Goal: Task Accomplishment & Management: Use online tool/utility

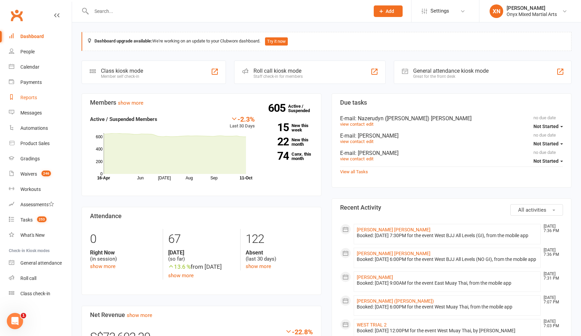
click at [45, 95] on link "Reports" at bounding box center [40, 97] width 63 height 15
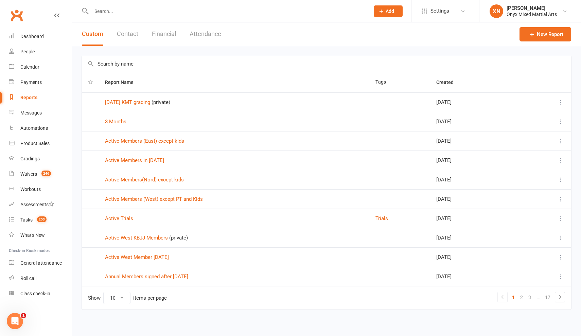
click at [202, 33] on button "Attendance" at bounding box center [206, 33] width 32 height 23
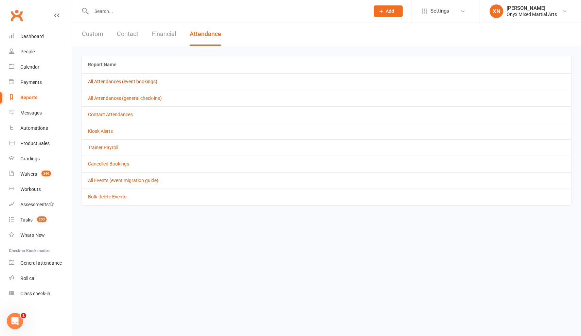
click at [147, 83] on link "All Attendances (event bookings)" at bounding box center [122, 81] width 69 height 5
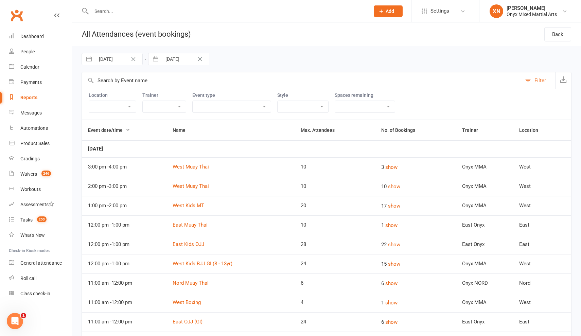
select select "3013"
click at [115, 63] on input "[DATE]" at bounding box center [118, 59] width 47 height 12
select select "7"
select select "2025"
select select "8"
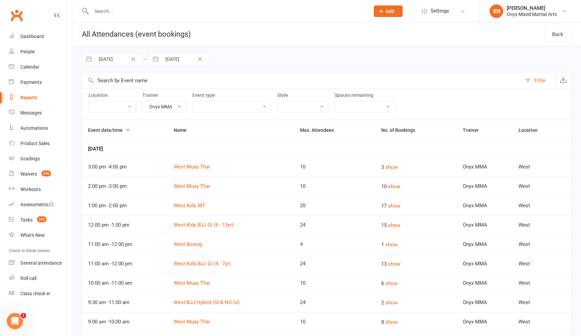
select select "2025"
select select "9"
select select "2025"
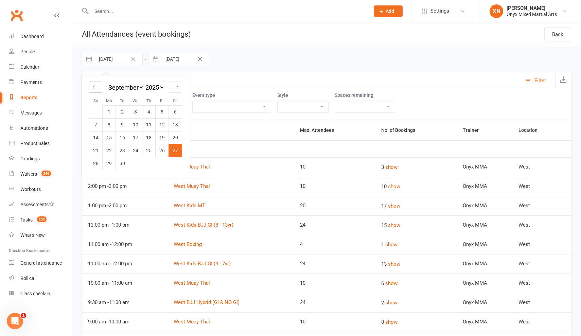
click at [96, 88] on icon "Move backward to switch to the previous month." at bounding box center [95, 87] width 6 height 6
select select "6"
select select "2025"
click at [96, 88] on icon "Move backward to switch to the previous month." at bounding box center [95, 87] width 6 height 6
select select "5"
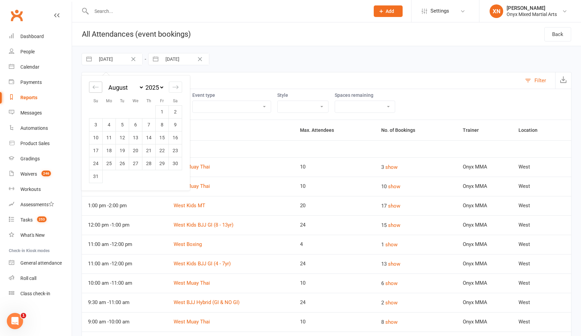
select select "2025"
click at [125, 112] on td "1" at bounding box center [122, 111] width 13 height 13
type input "[DATE]"
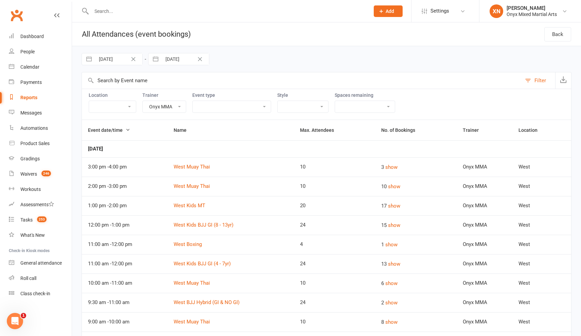
select select "8"
select select "2025"
select select "9"
select select "2025"
select select "10"
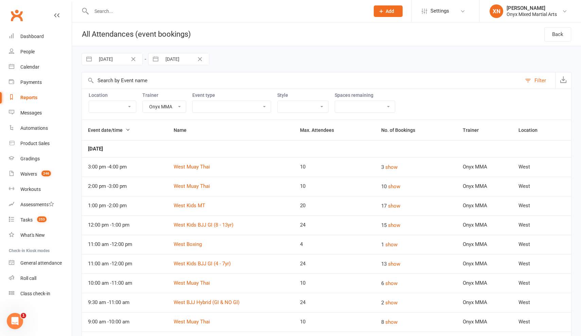
select select "2025"
click at [167, 61] on input "[DATE]" at bounding box center [185, 59] width 47 height 12
click at [162, 87] on icon "Move backward to switch to the previous month." at bounding box center [162, 87] width 6 height 6
select select "7"
select select "2025"
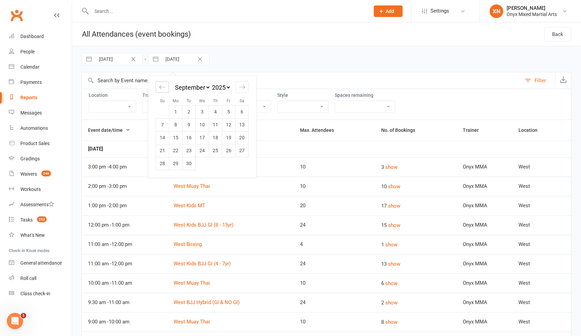
click at [162, 87] on icon "Move backward to switch to the previous month." at bounding box center [162, 87] width 6 height 6
select select "6"
select select "2025"
click at [161, 88] on icon "Move backward to switch to the previous month." at bounding box center [162, 87] width 6 height 6
select select "5"
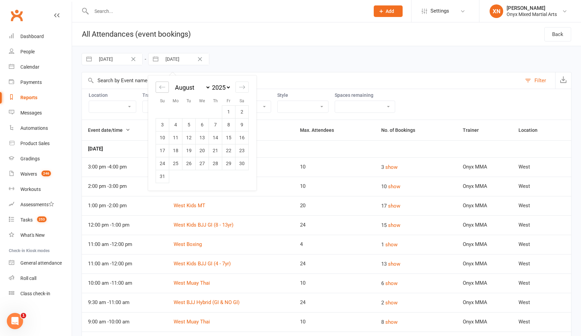
select select "2025"
click at [214, 161] on td "31" at bounding box center [215, 163] width 13 height 13
type input "[DATE]"
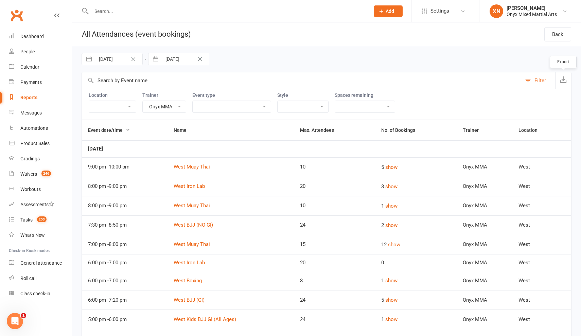
click at [566, 82] on icon "button" at bounding box center [563, 79] width 7 height 7
select select "5"
select select "2025"
select select "6"
select select "2025"
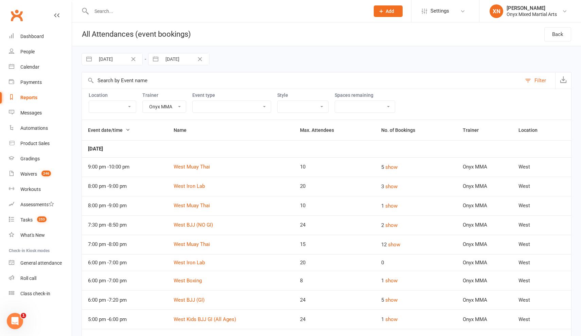
select select "7"
select select "2025"
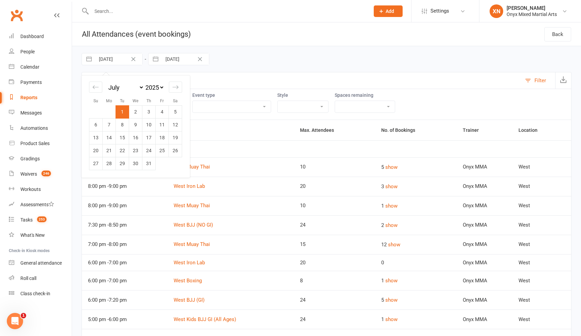
click at [127, 62] on input "[DATE]" at bounding box center [118, 59] width 47 height 12
click at [174, 87] on icon "Move forward to switch to the next month." at bounding box center [176, 86] width 6 height 3
select select "8"
select select "2025"
click at [158, 112] on td "1" at bounding box center [162, 111] width 13 height 13
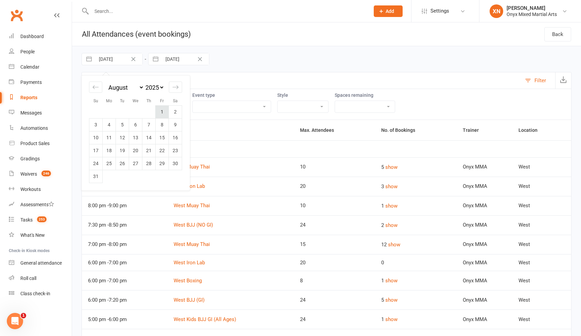
type input "[DATE]"
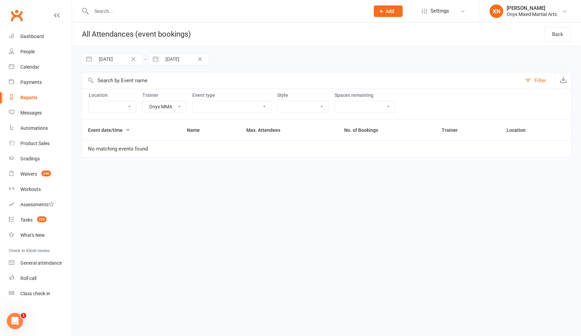
click at [173, 60] on input "[DATE]" at bounding box center [185, 59] width 47 height 12
select select "5"
select select "2025"
select select "6"
select select "2025"
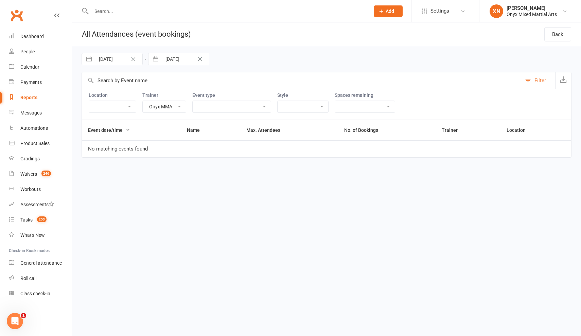
select select "7"
select select "2025"
click at [246, 88] on div "Move forward to switch to the next month." at bounding box center [242, 87] width 13 height 11
select select "8"
select select "2025"
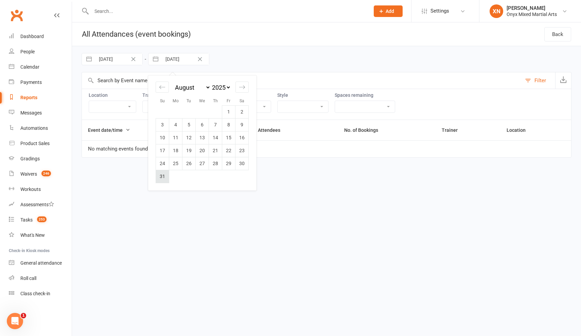
click at [164, 175] on td "31" at bounding box center [162, 176] width 13 height 13
type input "[DATE]"
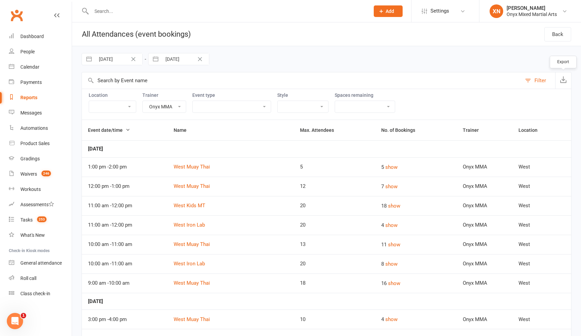
click at [560, 81] on button "button" at bounding box center [563, 80] width 16 height 16
click at [121, 65] on input "[DATE]" at bounding box center [118, 59] width 47 height 12
select select "6"
select select "2025"
select select "7"
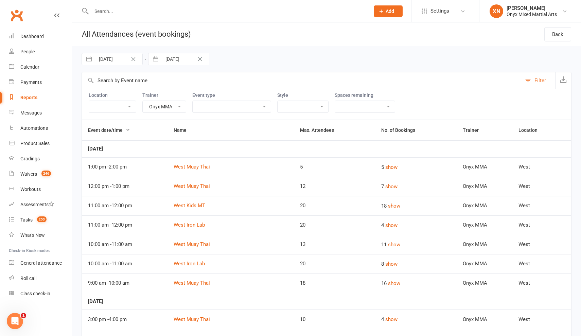
select select "2025"
select select "8"
select select "2025"
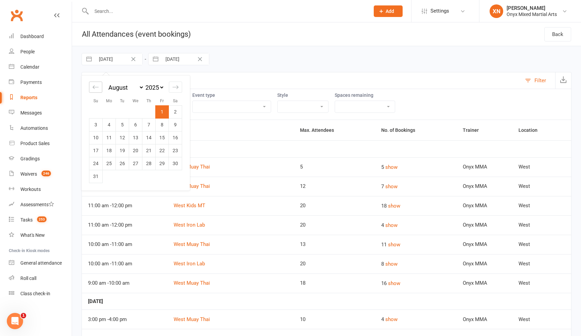
click at [99, 86] on div "Move backward to switch to the previous month." at bounding box center [95, 87] width 13 height 11
select select "5"
select select "2025"
click at [99, 86] on div "Move backward to switch to the previous month." at bounding box center [95, 87] width 13 height 11
select select "4"
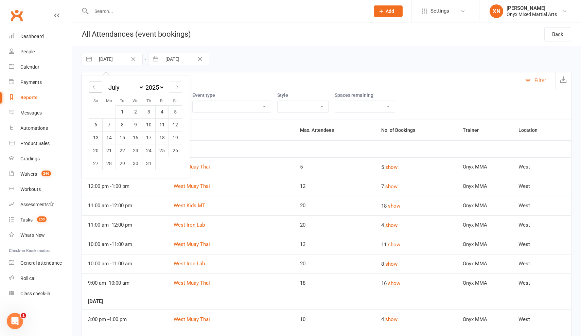
select select "2025"
click at [99, 86] on div "Move backward to switch to the previous month." at bounding box center [95, 87] width 13 height 11
select select "3"
select select "2025"
click at [153, 110] on td "1" at bounding box center [148, 111] width 13 height 13
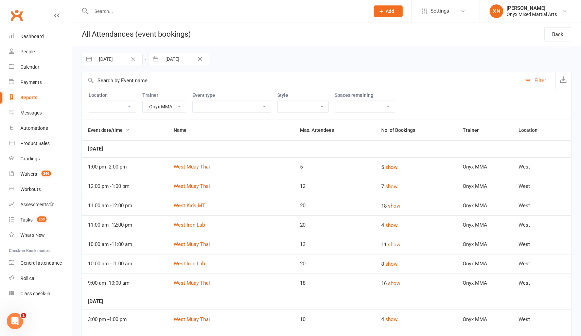
type input "[DATE]"
click at [167, 58] on input "[DATE]" at bounding box center [185, 59] width 47 height 12
select select "6"
select select "2025"
select select "7"
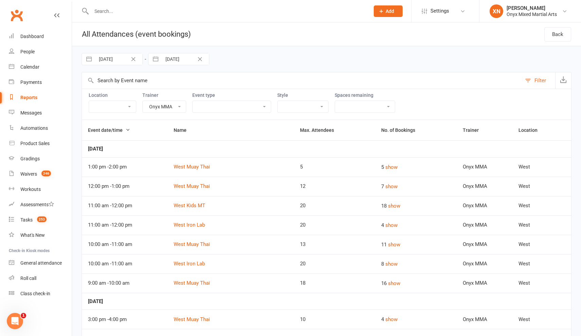
select select "2025"
select select "8"
select select "2025"
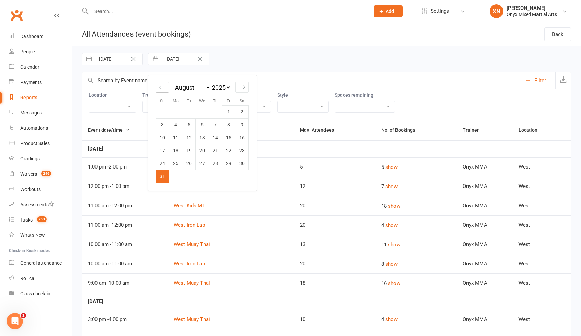
click at [164, 86] on icon "Move backward to switch to the previous month." at bounding box center [162, 87] width 6 height 6
select select "5"
select select "2025"
click at [164, 86] on icon "Move backward to switch to the previous month." at bounding box center [162, 87] width 6 height 6
select select "4"
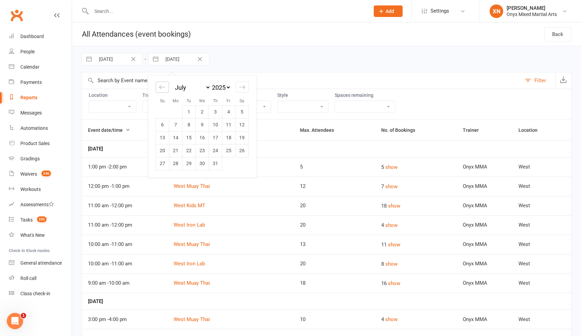
select select "2025"
click at [164, 86] on icon "Move backward to switch to the previous month." at bounding box center [162, 87] width 6 height 6
select select "3"
select select "2025"
click at [239, 162] on td "31" at bounding box center [242, 163] width 13 height 13
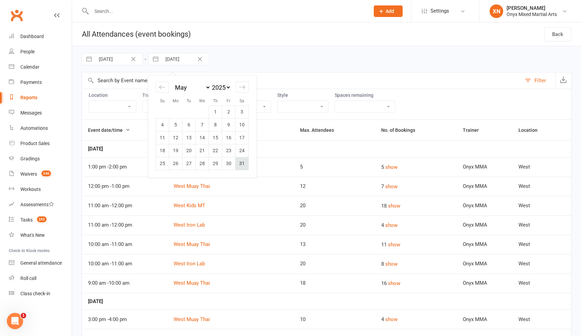
type input "[DATE]"
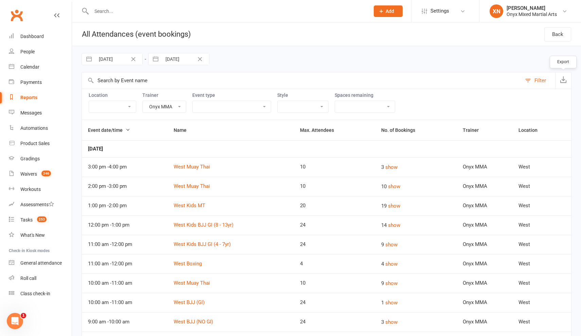
click at [564, 81] on icon "button" at bounding box center [563, 79] width 7 height 7
click at [130, 62] on button "Clear Date" at bounding box center [133, 59] width 12 height 8
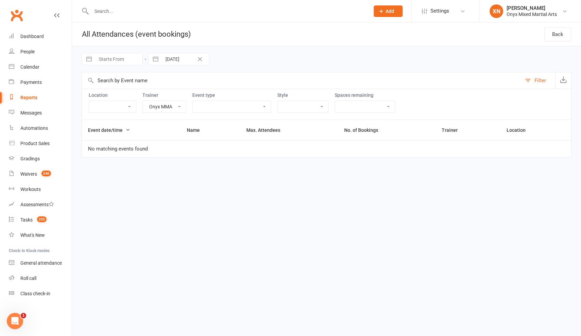
click at [126, 60] on input "Starts From" at bounding box center [118, 59] width 47 height 12
select select "8"
select select "2025"
select select "9"
select select "2025"
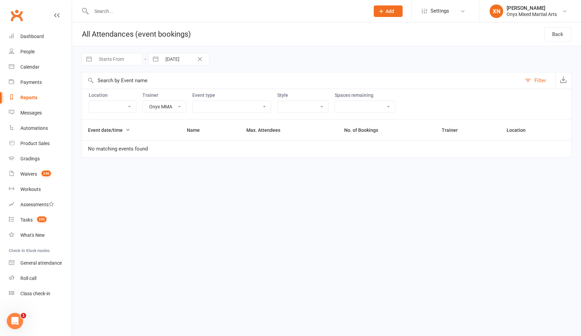
select select "10"
select select "2025"
click at [99, 86] on div "Move backward to switch to the previous month." at bounding box center [95, 87] width 13 height 11
select select "7"
select select "2025"
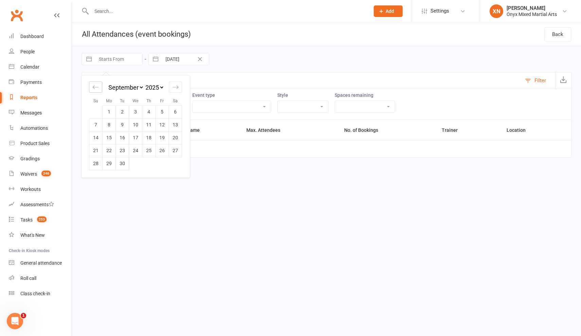
click at [99, 86] on div "Move backward to switch to the previous month." at bounding box center [95, 87] width 13 height 11
select select "6"
select select "2025"
click at [99, 86] on div "Move backward to switch to the previous month." at bounding box center [95, 87] width 13 height 11
select select "5"
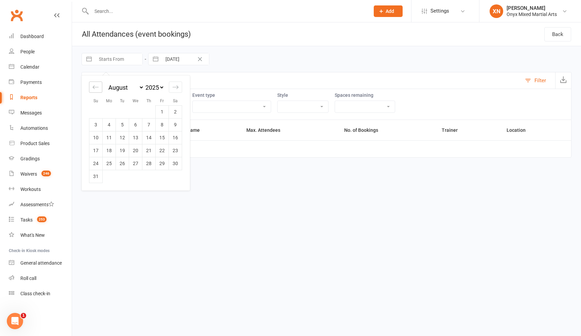
select select "2025"
click at [95, 90] on div "Move backward to switch to the previous month." at bounding box center [95, 87] width 13 height 11
select select "4"
select select "2025"
click at [97, 110] on td "1" at bounding box center [95, 111] width 13 height 13
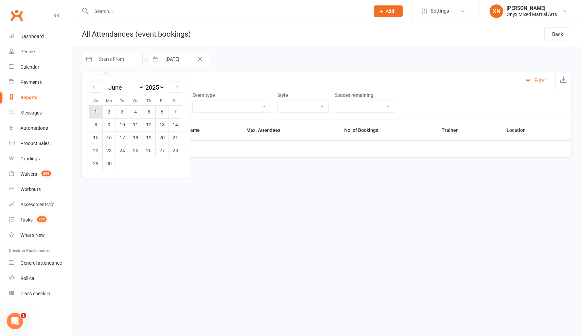
type input "[DATE]"
click at [171, 56] on input "[DATE]" at bounding box center [185, 59] width 47 height 12
select select "3"
select select "2025"
select select "4"
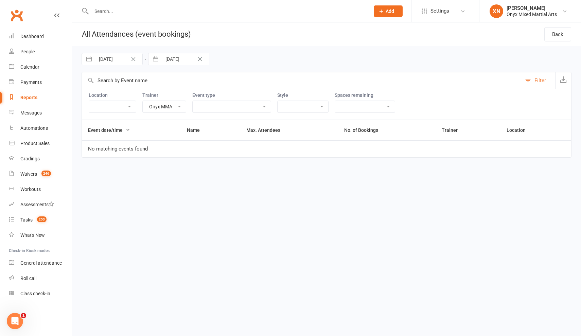
select select "2025"
select select "5"
select select "2025"
click at [238, 87] on div "Move forward to switch to the next month." at bounding box center [242, 87] width 13 height 11
select select "6"
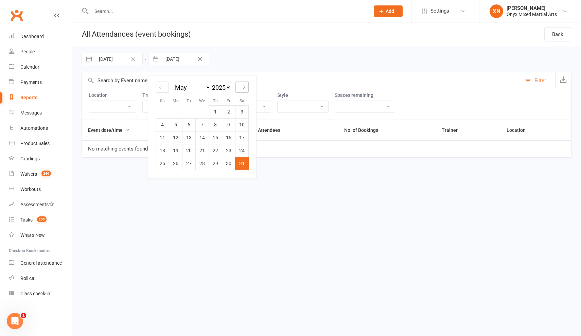
select select "2025"
click at [178, 162] on td "30" at bounding box center [175, 163] width 13 height 13
type input "[DATE]"
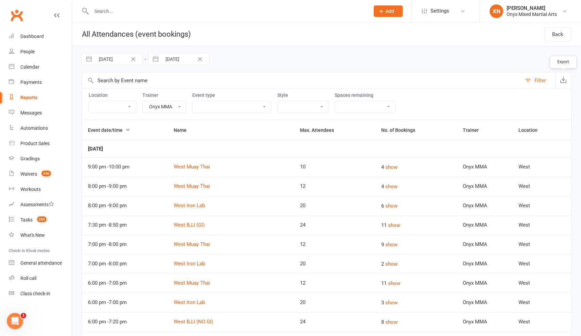
click at [562, 82] on icon "button" at bounding box center [563, 79] width 7 height 7
click at [484, 336] on td "Onyx MMA" at bounding box center [485, 341] width 56 height 19
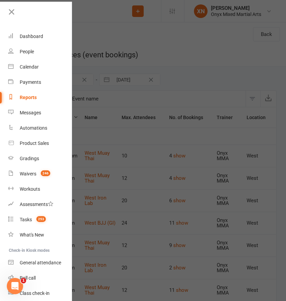
select select "3013"
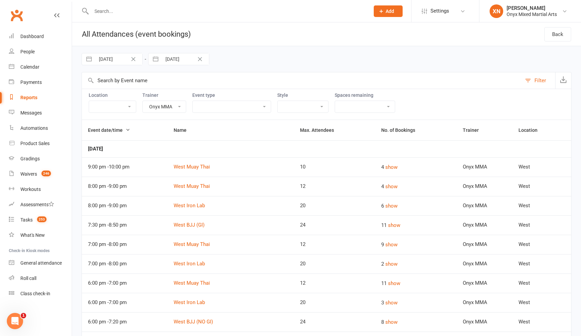
click at [112, 63] on input "[DATE]" at bounding box center [118, 59] width 47 height 12
select select "4"
select select "2025"
select select "5"
select select "2025"
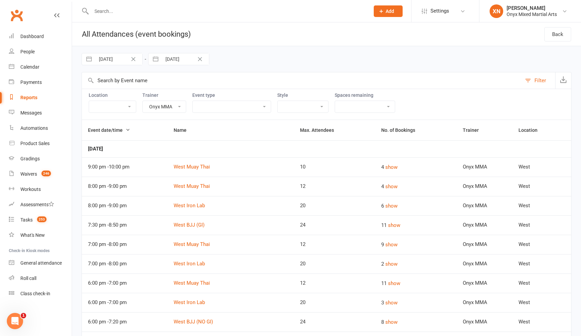
select select "6"
select select "2025"
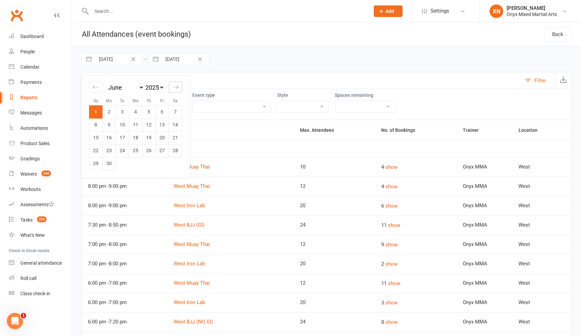
click at [177, 85] on icon "Move forward to switch to the next month." at bounding box center [175, 87] width 6 height 6
select select "7"
select select "2025"
select select "8"
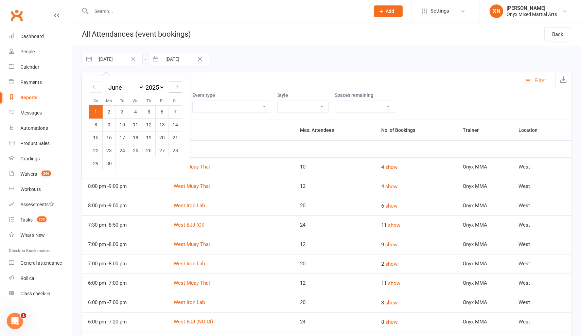
select select "2025"
click at [175, 87] on icon "Move forward to switch to the next month." at bounding box center [176, 86] width 6 height 3
select select "9"
select select "2025"
click at [106, 110] on td "1" at bounding box center [109, 111] width 13 height 13
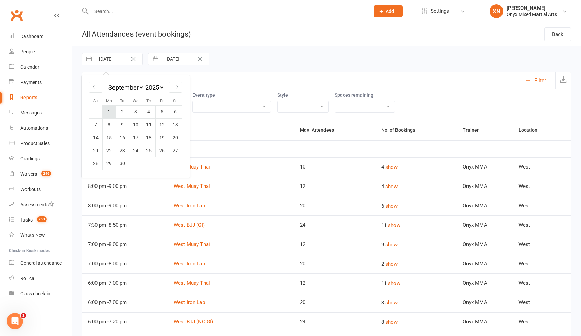
type input "[DATE]"
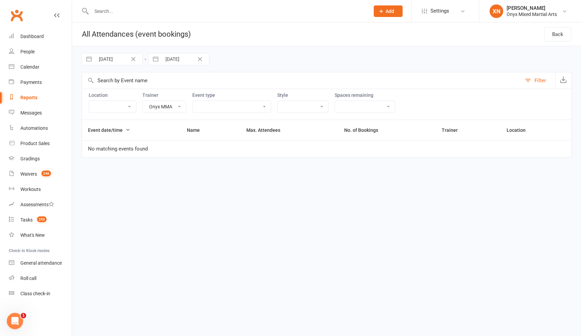
click at [166, 56] on input "[DATE]" at bounding box center [185, 59] width 47 height 12
select select "4"
select select "2025"
select select "5"
select select "2025"
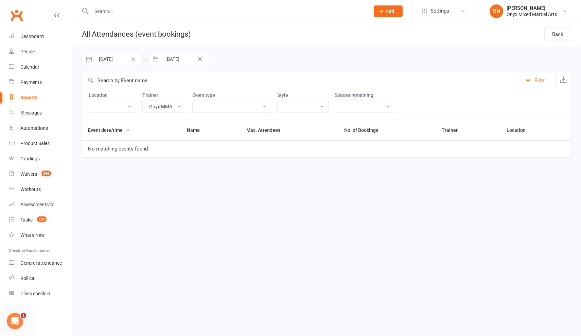
select select "6"
select select "2025"
click at [238, 89] on div "Move forward to switch to the next month." at bounding box center [242, 87] width 13 height 11
select select "7"
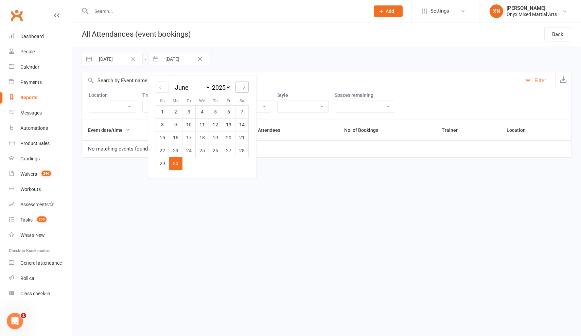
select select "2025"
select select "8"
select select "2025"
click at [238, 89] on div "Move forward to switch to the next month." at bounding box center [242, 87] width 13 height 11
select select "9"
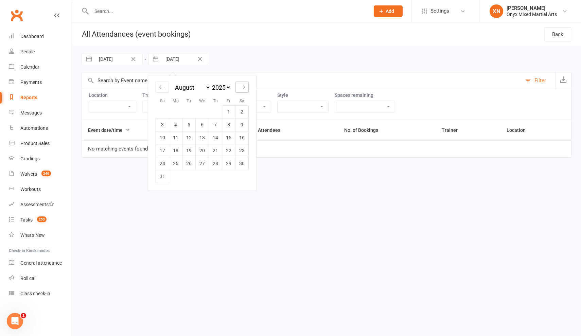
select select "2025"
click at [192, 163] on td "30" at bounding box center [189, 163] width 13 height 13
type input "[DATE]"
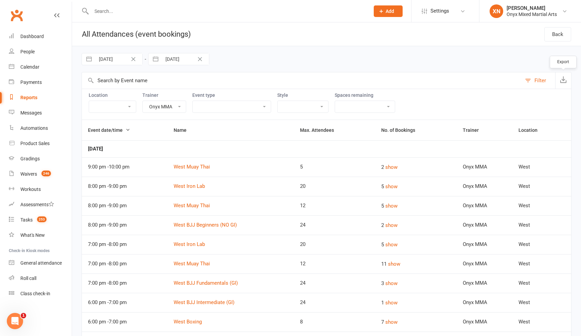
click at [562, 80] on icon "button" at bounding box center [563, 79] width 7 height 7
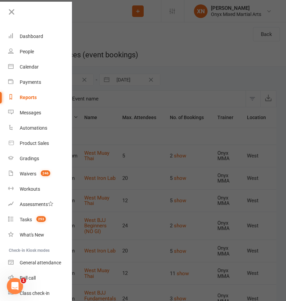
click at [180, 63] on div at bounding box center [143, 150] width 286 height 301
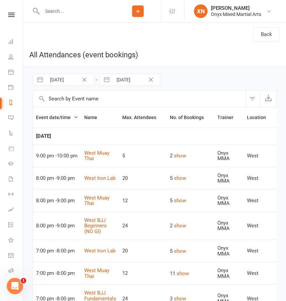
select select "3013"
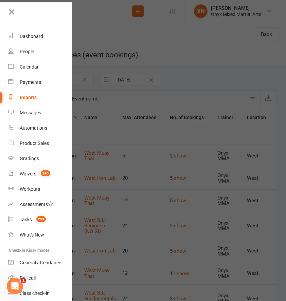
click at [104, 52] on div at bounding box center [143, 150] width 286 height 301
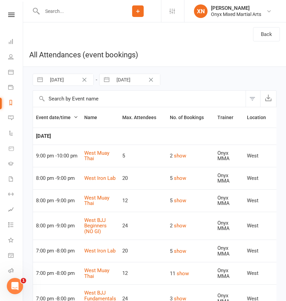
click at [62, 77] on input "[DATE]" at bounding box center [69, 80] width 47 height 12
select select "7"
select select "2025"
select select "8"
select select "2025"
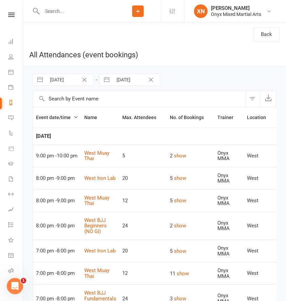
select select "9"
select select "2025"
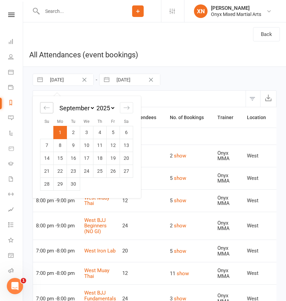
click at [48, 105] on icon "Move backward to switch to the previous month." at bounding box center [47, 108] width 6 height 6
select select "6"
select select "2025"
click at [48, 105] on icon "Move backward to switch to the previous month." at bounding box center [47, 108] width 6 height 6
select select "5"
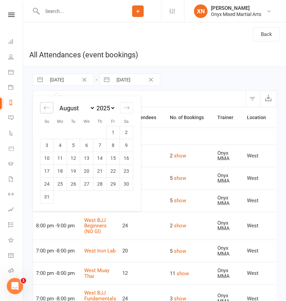
select select "2025"
click at [48, 105] on icon "Move backward to switch to the previous month." at bounding box center [47, 108] width 6 height 6
select select "4"
select select "2025"
click at [48, 105] on icon "Move backward to switch to the previous month." at bounding box center [47, 108] width 6 height 6
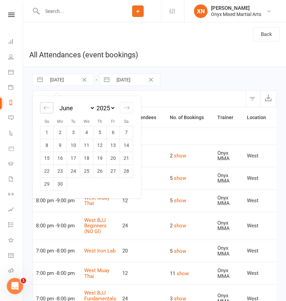
select select "3"
select select "2025"
click at [48, 105] on icon "Move backward to switch to the previous month." at bounding box center [47, 108] width 6 height 6
select select "2"
select select "2025"
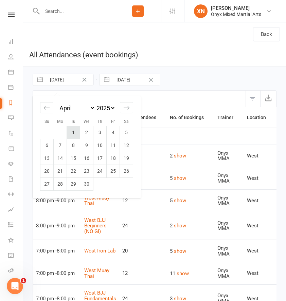
click at [71, 132] on td "1" at bounding box center [73, 132] width 13 height 13
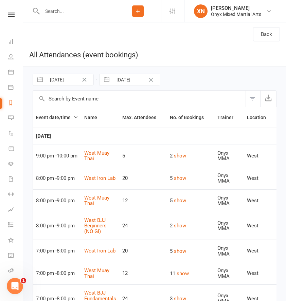
type input "[DATE]"
select select "7"
select select "2025"
select select "8"
select select "2025"
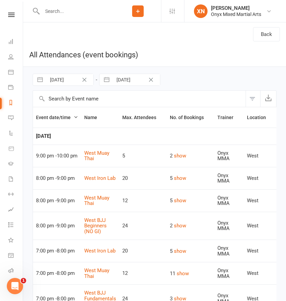
select select "9"
select select "2025"
click at [113, 78] on input "[DATE]" at bounding box center [136, 80] width 47 height 12
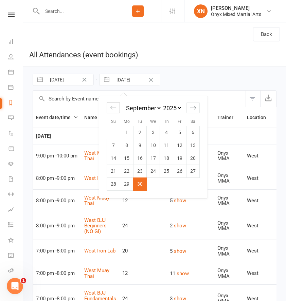
click at [113, 104] on div "Move backward to switch to the previous month." at bounding box center [113, 107] width 13 height 11
select select "6"
select select "2025"
click at [113, 104] on div "Move backward to switch to the previous month." at bounding box center [113, 107] width 13 height 11
select select "5"
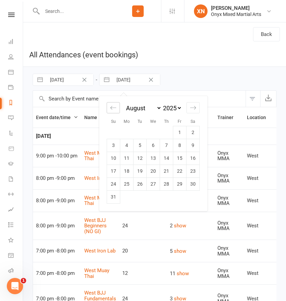
select select "2025"
click at [113, 104] on div "Move backward to switch to the previous month." at bounding box center [113, 107] width 13 height 11
select select "4"
select select "2025"
click at [113, 104] on div "Move backward to switch to the previous month." at bounding box center [113, 107] width 13 height 11
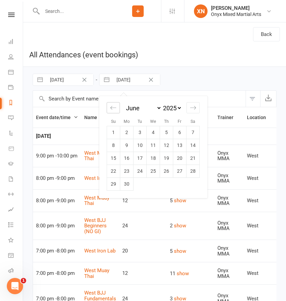
select select "3"
select select "2025"
click at [113, 104] on div "Move backward to switch to the previous month." at bounding box center [113, 107] width 13 height 11
select select "2"
select select "2025"
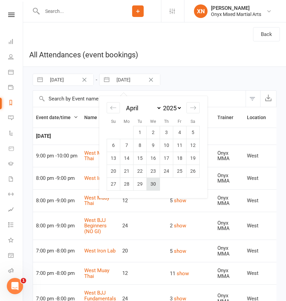
click at [149, 187] on td "30" at bounding box center [153, 184] width 13 height 13
type input "[DATE]"
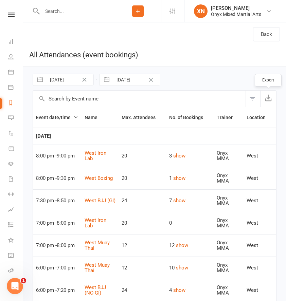
click at [267, 100] on icon "button" at bounding box center [268, 97] width 7 height 7
click at [73, 78] on input "[DATE]" at bounding box center [69, 80] width 47 height 12
select select "2"
select select "2025"
select select "3"
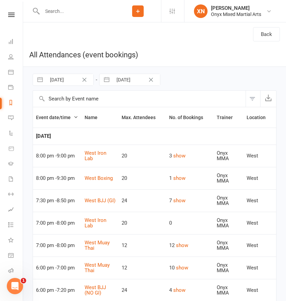
select select "2025"
select select "4"
select select "2025"
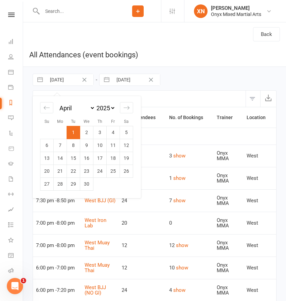
select select "2"
select select "2025"
select select "3"
select select "2025"
select select "4"
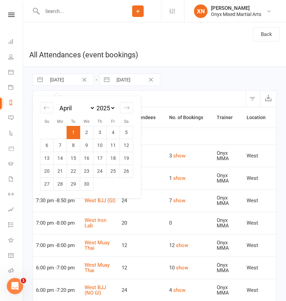
select select "2025"
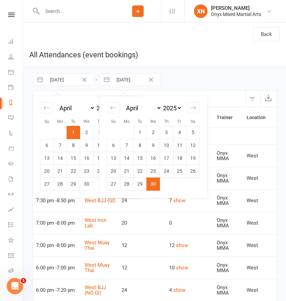
click at [116, 80] on input "[DATE]" at bounding box center [136, 80] width 47 height 12
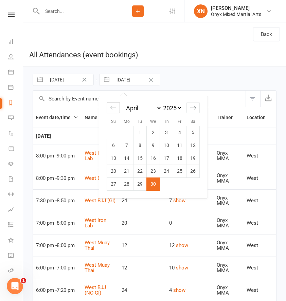
click at [114, 107] on icon "Move backward to switch to the previous month." at bounding box center [113, 108] width 6 height 6
select select "1"
select select "2025"
click at [126, 194] on td "31" at bounding box center [126, 197] width 13 height 13
type input "[DATE]"
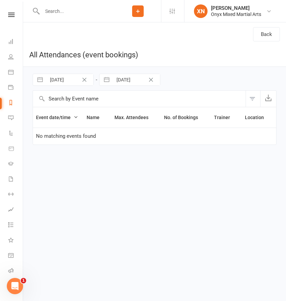
select select "2"
select select "2025"
select select "3"
select select "2025"
select select "4"
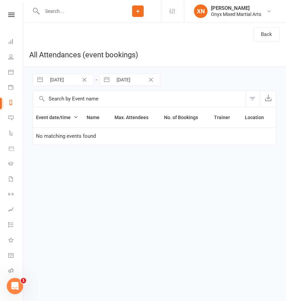
select select "2025"
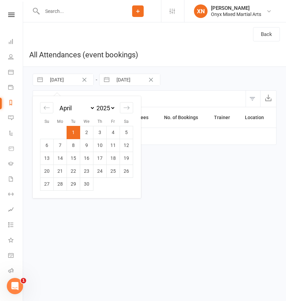
click at [65, 80] on input "[DATE]" at bounding box center [69, 80] width 47 height 12
click at [47, 107] on icon "Move backward to switch to the previous month." at bounding box center [47, 108] width 6 height 6
select select "1"
select select "2025"
click at [123, 132] on td "1" at bounding box center [126, 132] width 13 height 13
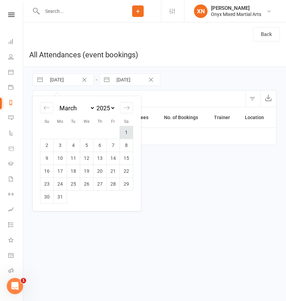
type input "[DATE]"
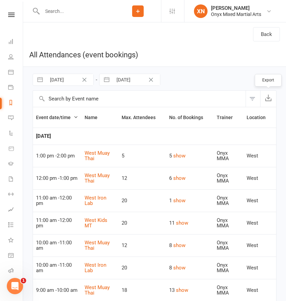
click at [270, 101] on button "button" at bounding box center [268, 99] width 16 height 16
select select "1"
select select "2025"
select select "2"
select select "2025"
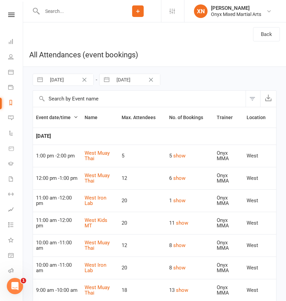
select select "3"
select select "2025"
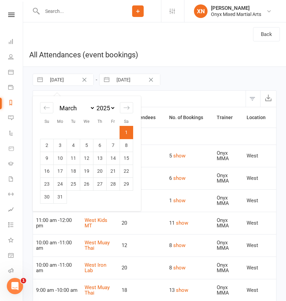
click at [63, 83] on input "[DATE]" at bounding box center [69, 80] width 47 height 12
click at [119, 80] on input "[DATE]" at bounding box center [136, 80] width 47 height 12
select select "1"
select select "2025"
select select "2"
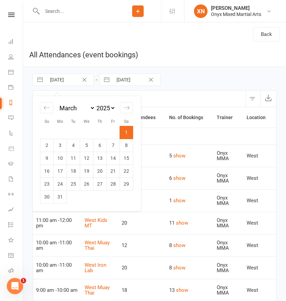
select select "2025"
select select "3"
select select "2025"
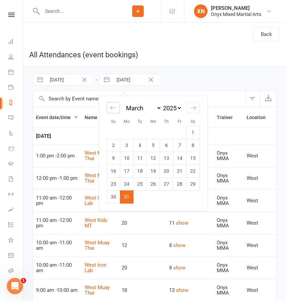
click at [116, 108] on icon "Move backward to switch to the previous month." at bounding box center [113, 108] width 6 height 6
select select "2025"
click at [175, 180] on td "28" at bounding box center [179, 184] width 13 height 13
type input "[DATE]"
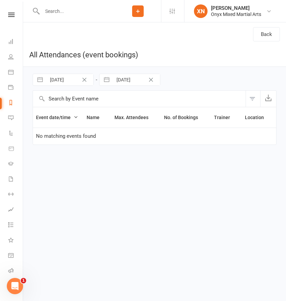
select select "1"
select select "2025"
select select "2"
select select "2025"
select select "3"
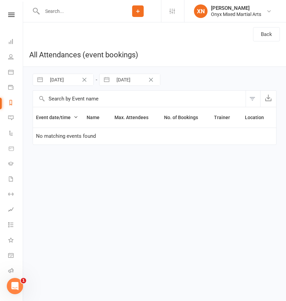
select select "2025"
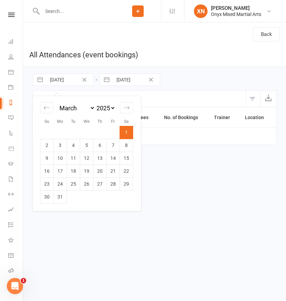
click at [60, 80] on input "[DATE]" at bounding box center [69, 80] width 47 height 12
click at [45, 106] on icon "Move backward to switch to the previous month." at bounding box center [47, 108] width 6 height 6
click at [127, 132] on td "1" at bounding box center [126, 132] width 13 height 13
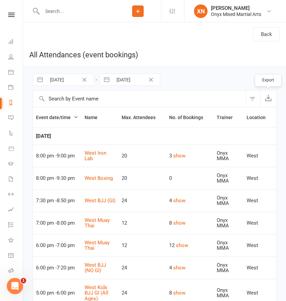
click at [268, 97] on icon "button" at bounding box center [268, 97] width 7 height 7
click at [114, 84] on input "[DATE]" at bounding box center [136, 80] width 47 height 12
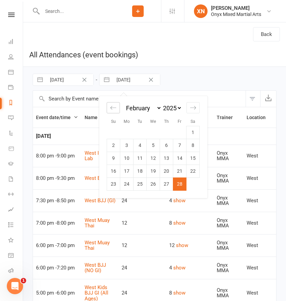
click at [114, 109] on icon "Move backward to switch to the previous month." at bounding box center [113, 108] width 6 height 6
click at [173, 185] on td "31" at bounding box center [179, 184] width 13 height 13
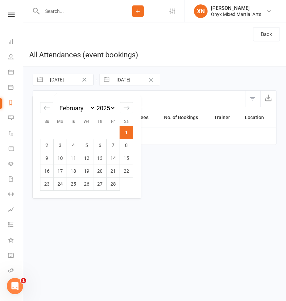
click at [61, 78] on input "[DATE]" at bounding box center [69, 80] width 47 height 12
click at [47, 105] on icon "Move backward to switch to the previous month." at bounding box center [47, 108] width 6 height 6
click at [88, 131] on td "1" at bounding box center [86, 132] width 13 height 13
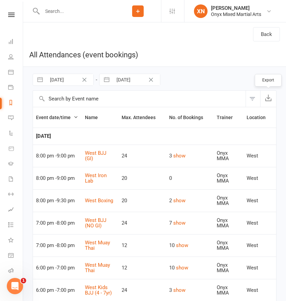
click at [268, 97] on icon "button" at bounding box center [268, 97] width 7 height 7
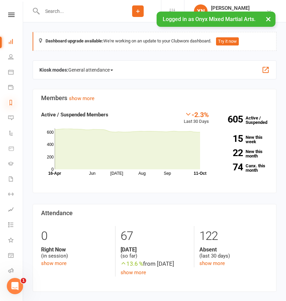
click at [12, 100] on icon at bounding box center [10, 102] width 5 height 5
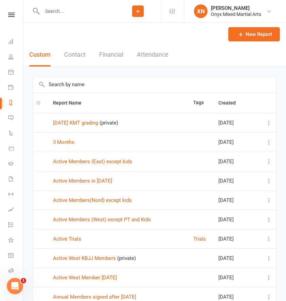
click at [151, 55] on button "Attendance" at bounding box center [153, 54] width 32 height 23
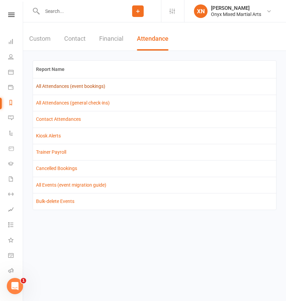
click at [78, 87] on link "All Attendances (event bookings)" at bounding box center [70, 86] width 69 height 5
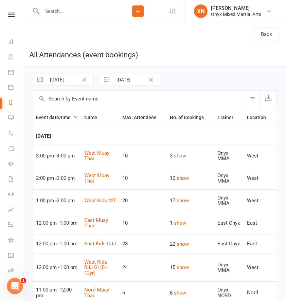
click at [111, 84] on button "button" at bounding box center [107, 80] width 12 height 12
select select "8"
select select "2025"
select select "9"
select select "2025"
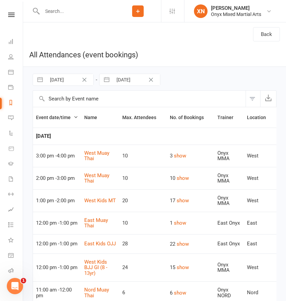
select select "10"
select select "2025"
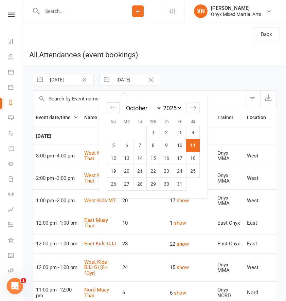
click at [111, 107] on icon "Move backward to switch to the previous month." at bounding box center [113, 108] width 6 height 6
select select "7"
select select "2025"
click at [111, 107] on icon "Move backward to switch to the previous month." at bounding box center [113, 108] width 6 height 6
select select "6"
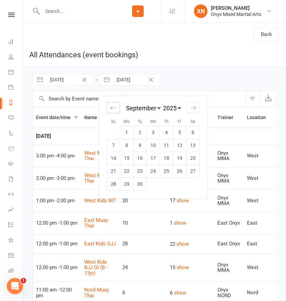
select select "2025"
click at [111, 107] on icon "Move backward to switch to the previous month." at bounding box center [113, 108] width 6 height 6
select select "4"
select select "2025"
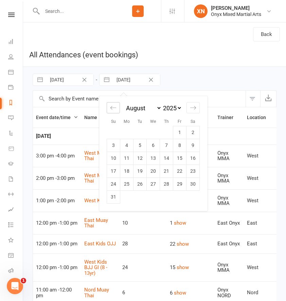
select select "5"
select select "2025"
click at [111, 107] on icon "Move backward to switch to the previous month." at bounding box center [113, 108] width 6 height 6
select select "3"
select select "2025"
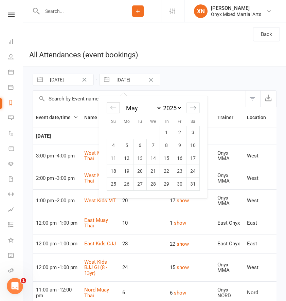
click at [111, 107] on icon "Move backward to switch to the previous month." at bounding box center [113, 108] width 6 height 6
select select "2"
select select "2025"
click at [111, 107] on icon "Move backward to switch to the previous month." at bounding box center [113, 108] width 6 height 6
select select "1"
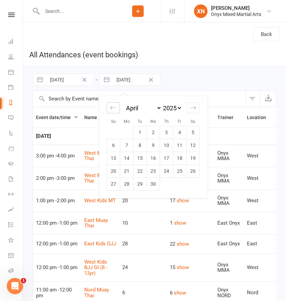
select select "2025"
click at [111, 107] on icon "Move backward to switch to the previous month." at bounding box center [113, 108] width 6 height 6
select select "2025"
click at [111, 107] on icon "Move backward to switch to the previous month." at bounding box center [113, 108] width 6 height 6
select select "11"
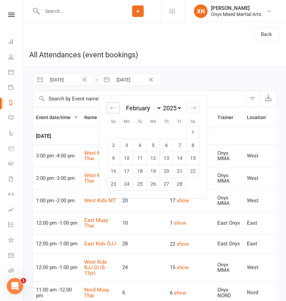
select select "2024"
click at [111, 107] on icon "Move backward to switch to the previous month." at bounding box center [113, 108] width 6 height 6
select select "10"
select select "2024"
click at [142, 186] on td "31" at bounding box center [140, 184] width 13 height 13
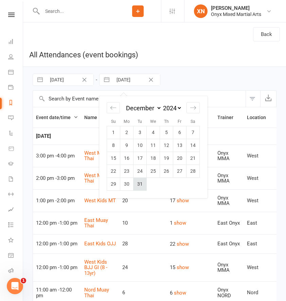
type input "31 Dec 2024"
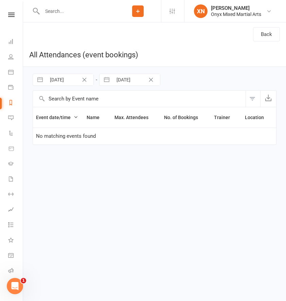
click at [60, 80] on input "[DATE]" at bounding box center [69, 80] width 47 height 12
select select "7"
select select "2025"
select select "8"
select select "2025"
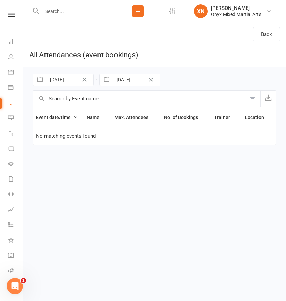
select select "9"
select select "2025"
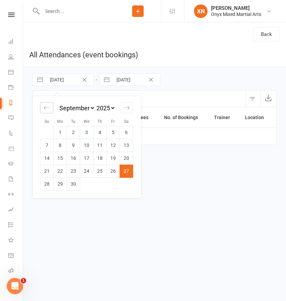
click at [45, 107] on icon "Move backward to switch to the previous month." at bounding box center [47, 108] width 6 height 6
select select "6"
select select "2025"
click at [45, 107] on icon "Move backward to switch to the previous month." at bounding box center [47, 108] width 6 height 6
select select "5"
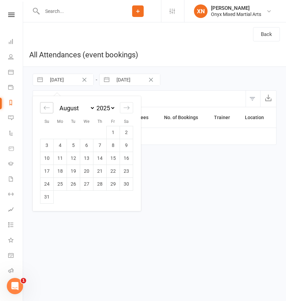
select select "2025"
click at [45, 107] on icon "Move backward to switch to the previous month." at bounding box center [47, 108] width 6 height 6
select select "3"
select select "2025"
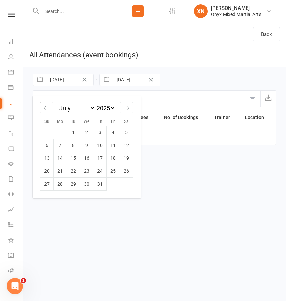
select select "4"
select select "2025"
click at [45, 107] on icon "Move backward to switch to the previous month." at bounding box center [47, 108] width 6 height 6
select select "1"
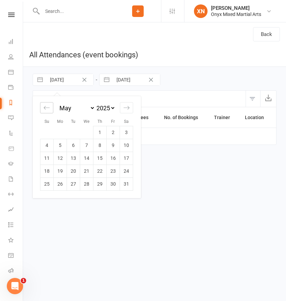
select select "2025"
select select "2"
select select "2025"
click at [45, 107] on icon "Move backward to switch to the previous month." at bounding box center [47, 108] width 6 height 6
select select "2025"
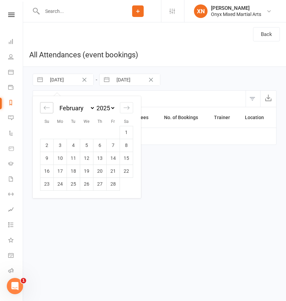
click at [45, 107] on icon "Move backward to switch to the previous month." at bounding box center [47, 108] width 6 height 6
select select "10"
select select "2024"
select select "11"
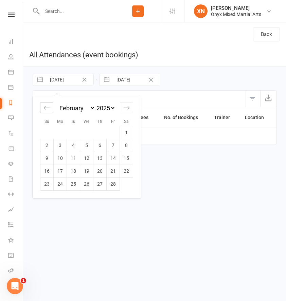
select select "2024"
click at [51, 129] on td "1" at bounding box center [46, 132] width 13 height 13
type input "01 Dec 2024"
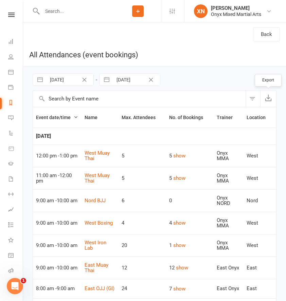
click at [270, 99] on icon "button" at bounding box center [268, 97] width 7 height 7
select select "10"
select select "2024"
select select "11"
select select "2024"
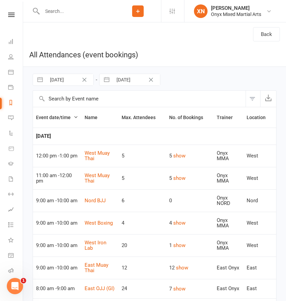
select select "2025"
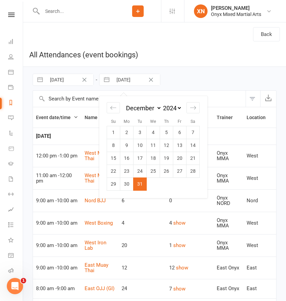
click at [123, 75] on input "31 Dec 2024" at bounding box center [136, 80] width 47 height 12
click at [114, 103] on div "Move backward to switch to the previous month." at bounding box center [113, 107] width 13 height 11
select select "9"
select select "2024"
click at [189, 183] on td "30" at bounding box center [193, 184] width 13 height 13
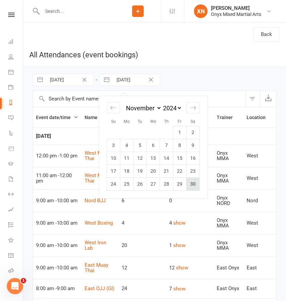
type input "30 Nov 2024"
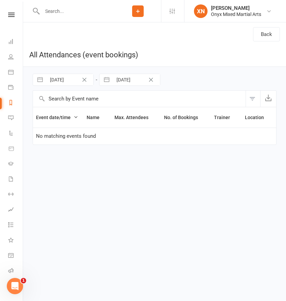
click at [57, 80] on input "01 Dec 2024" at bounding box center [69, 80] width 47 height 12
select select "10"
select select "2024"
select select "11"
select select "2024"
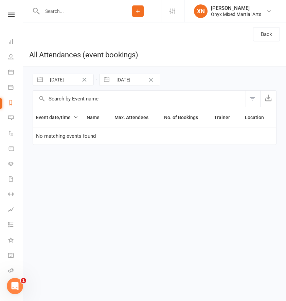
select select "2025"
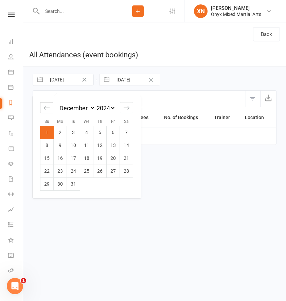
click at [50, 108] on icon "Move backward to switch to the previous month." at bounding box center [47, 108] width 6 height 6
select select "9"
select select "2024"
click at [113, 133] on td "1" at bounding box center [113, 132] width 13 height 13
type input "01 Nov 2024"
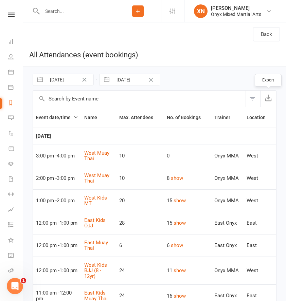
click at [267, 98] on icon "button" at bounding box center [268, 97] width 7 height 7
select select "9"
select select "2024"
select select "10"
select select "2024"
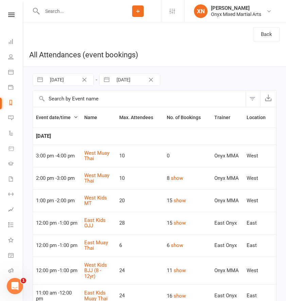
select select "11"
select select "2024"
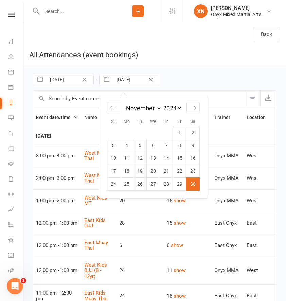
click at [122, 80] on input "30 Nov 2024" at bounding box center [136, 80] width 47 height 12
click at [116, 106] on icon "Move backward to switch to the previous month." at bounding box center [113, 108] width 6 height 6
select select "8"
select select "2024"
click at [169, 183] on td "31" at bounding box center [166, 184] width 13 height 13
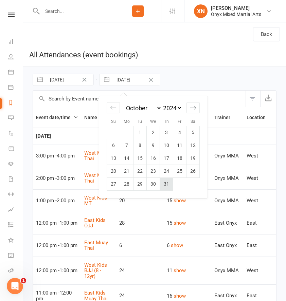
type input "31 Oct 2024"
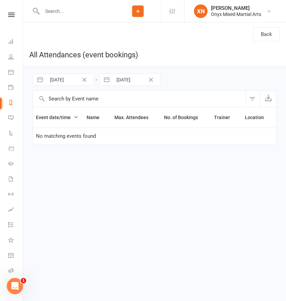
click at [69, 81] on input "01 Nov 2024" at bounding box center [69, 80] width 47 height 12
select select "9"
select select "2024"
select select "10"
select select "2024"
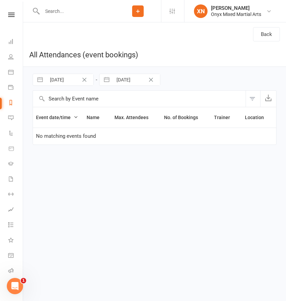
select select "11"
select select "2024"
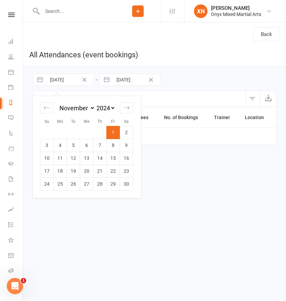
click at [118, 86] on div "31 Oct 2024 Navigate forward to interact with the calendar and select a date. P…" at bounding box center [129, 80] width 61 height 12
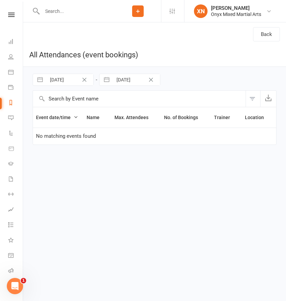
click at [118, 85] on input "31 Oct 2024" at bounding box center [136, 80] width 47 height 12
select select "8"
select select "2024"
select select "9"
select select "2024"
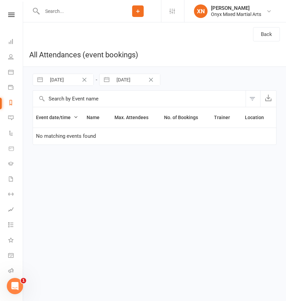
select select "10"
select select "2024"
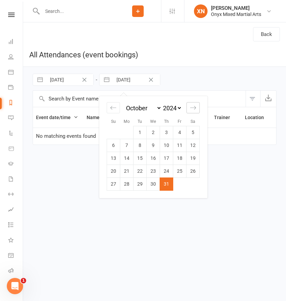
click at [193, 108] on icon "Move forward to switch to the next month." at bounding box center [193, 108] width 6 height 6
select select "11"
select select "2024"
click at [193, 108] on icon "Move forward to switch to the next month." at bounding box center [193, 108] width 6 height 6
select select "2025"
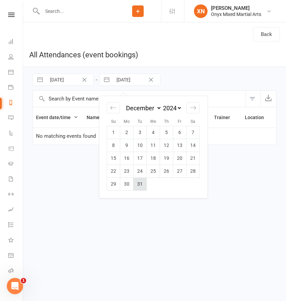
click at [140, 182] on td "31" at bounding box center [140, 184] width 13 height 13
type input "31 Dec 2024"
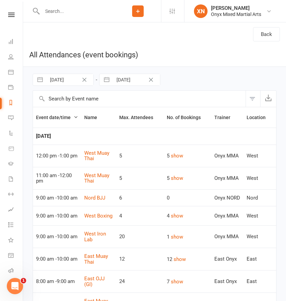
select select "9"
select select "2024"
select select "10"
select select "2024"
select select "11"
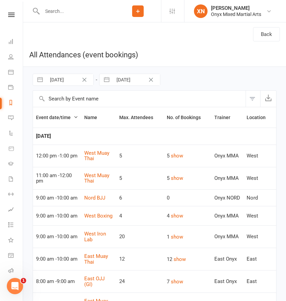
select select "2024"
click at [69, 80] on input "01 Nov 2024" at bounding box center [69, 80] width 47 height 12
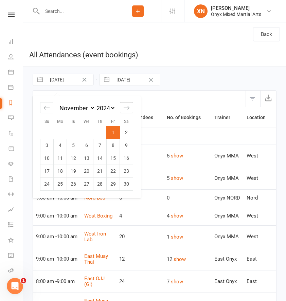
click at [121, 109] on div "Move forward to switch to the next month." at bounding box center [126, 107] width 13 height 11
select select "2025"
click at [42, 130] on td "1" at bounding box center [46, 132] width 13 height 13
type input "01 Dec 2024"
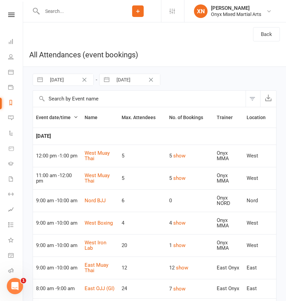
click at [252, 98] on button "Filter" at bounding box center [253, 99] width 15 height 16
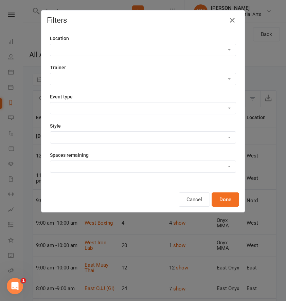
select select "3013"
click at [229, 201] on button "Done" at bounding box center [226, 200] width 28 height 14
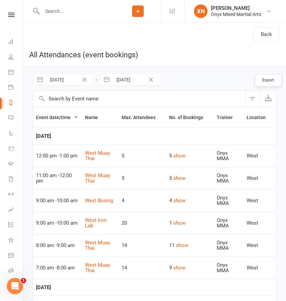
click at [267, 99] on icon "button" at bounding box center [268, 97] width 7 height 7
click at [106, 80] on button "button" at bounding box center [107, 80] width 12 height 12
select select "10"
select select "2024"
select select "11"
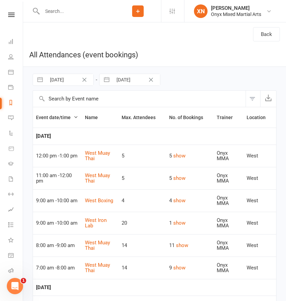
select select "2024"
select select "2025"
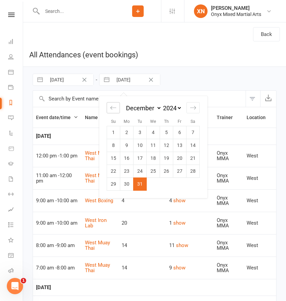
click at [114, 106] on icon "Move backward to switch to the previous month." at bounding box center [113, 108] width 6 height 6
select select "9"
select select "2024"
click at [190, 187] on td "30" at bounding box center [193, 184] width 13 height 13
type input "30 Nov 2024"
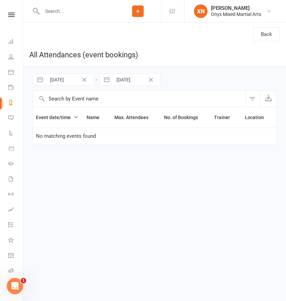
click at [67, 79] on input "01 Dec 2024" at bounding box center [69, 80] width 47 height 12
select select "10"
select select "2024"
select select "11"
select select "2024"
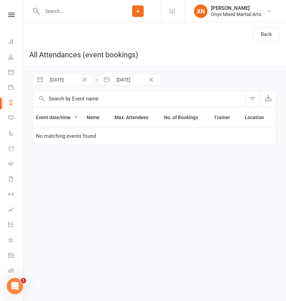
select select "2025"
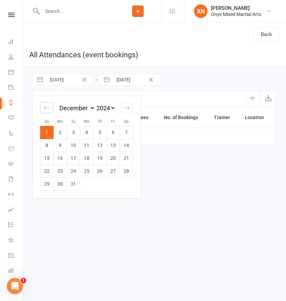
click at [47, 109] on icon "Move backward to switch to the previous month." at bounding box center [47, 108] width 6 height 6
select select "9"
select select "2024"
click at [113, 134] on td "1" at bounding box center [113, 132] width 13 height 13
type input "01 Nov 2024"
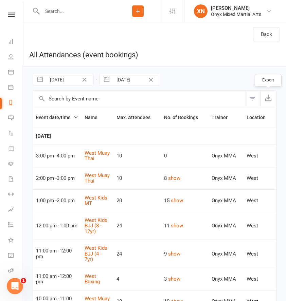
click at [270, 100] on icon "button" at bounding box center [268, 97] width 7 height 7
click at [129, 79] on input "30 Nov 2024" at bounding box center [136, 80] width 47 height 12
select select "9"
select select "2024"
select select "10"
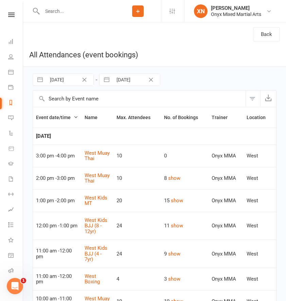
select select "2024"
select select "11"
select select "2024"
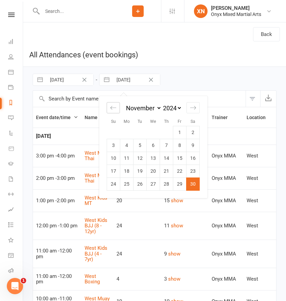
click at [114, 107] on icon "Move backward to switch to the previous month." at bounding box center [113, 108] width 6 height 6
select select "8"
select select "2024"
click at [167, 185] on td "31" at bounding box center [166, 184] width 13 height 13
type input "31 Oct 2024"
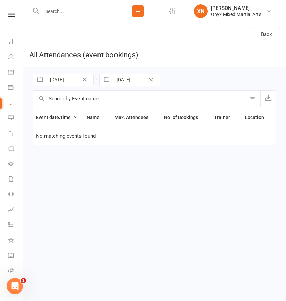
click at [62, 80] on input "01 Nov 2024" at bounding box center [69, 80] width 47 height 12
select select "9"
select select "2024"
select select "10"
select select "2024"
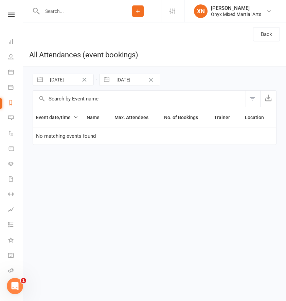
select select "11"
select select "2024"
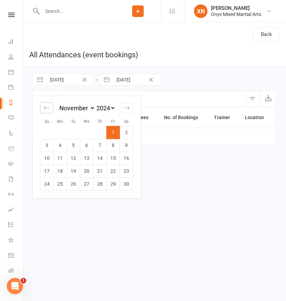
click at [46, 107] on icon "Move backward to switch to the previous month." at bounding box center [47, 108] width 6 height 6
select select "8"
select select "2024"
click at [74, 130] on td "1" at bounding box center [73, 132] width 13 height 13
type input "01 Oct 2024"
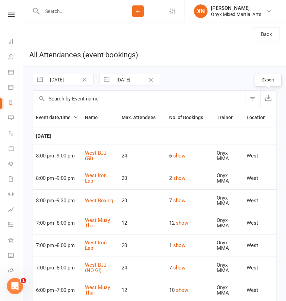
click at [273, 98] on button "button" at bounding box center [268, 99] width 16 height 16
click at [124, 79] on input "31 Oct 2024" at bounding box center [136, 80] width 47 height 12
select select "8"
select select "2024"
select select "9"
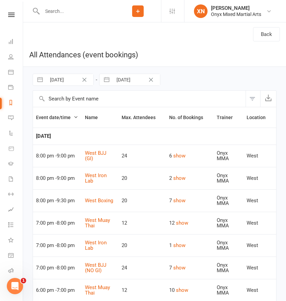
select select "2024"
select select "10"
select select "2024"
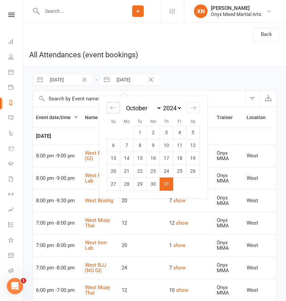
click at [114, 112] on div "Move backward to switch to the previous month." at bounding box center [113, 107] width 13 height 11
select select "7"
select select "2024"
click at [128, 186] on td "30" at bounding box center [126, 184] width 13 height 13
type input "30 Sep 2024"
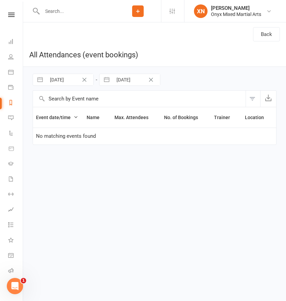
select select "8"
select select "2024"
select select "9"
select select "2024"
select select "10"
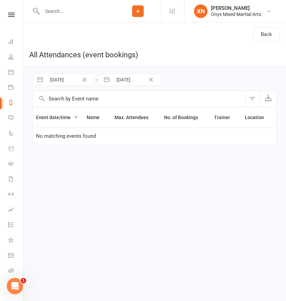
select select "2024"
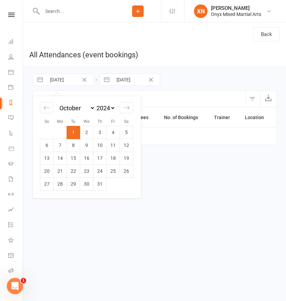
click at [66, 81] on input "01 Oct 2024" at bounding box center [69, 80] width 47 height 12
click at [50, 103] on div "Move backward to switch to the previous month." at bounding box center [46, 107] width 13 height 11
select select "7"
select select "2024"
click at [45, 129] on td "1" at bounding box center [46, 132] width 13 height 13
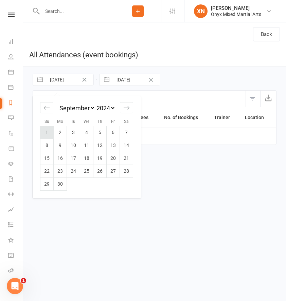
type input "01 Sep 2024"
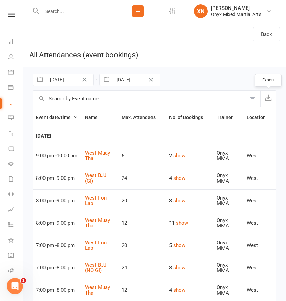
click at [271, 93] on button "button" at bounding box center [268, 99] width 16 height 16
select select "7"
select select "2024"
select select "8"
select select "2024"
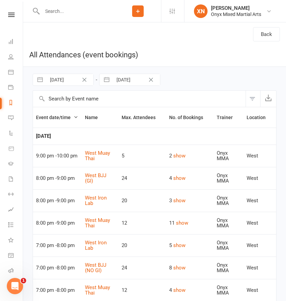
select select "9"
select select "2024"
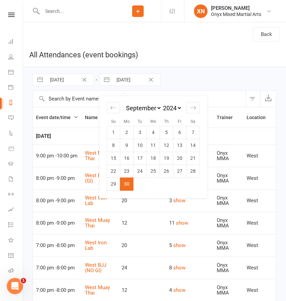
click at [115, 77] on input "30 Sep 2024" at bounding box center [136, 80] width 47 height 12
click at [114, 107] on icon "Move backward to switch to the previous month." at bounding box center [113, 108] width 6 height 6
select select "6"
select select "2024"
click at [188, 183] on td "31" at bounding box center [193, 184] width 13 height 13
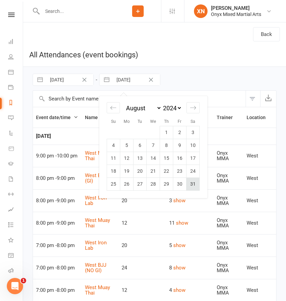
type input "31 Aug 2024"
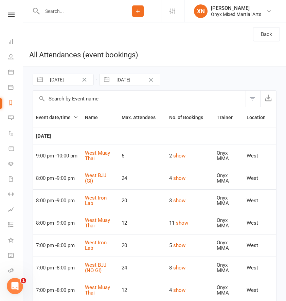
click at [62, 80] on input "01 Sep 2024" at bounding box center [69, 80] width 47 height 12
select select "7"
select select "2024"
select select "8"
select select "2024"
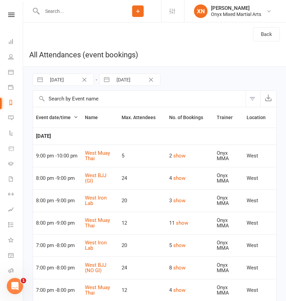
select select "9"
select select "2024"
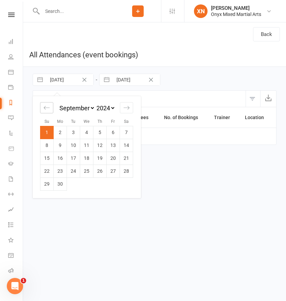
click at [47, 104] on div "Move backward to switch to the previous month." at bounding box center [46, 107] width 13 height 11
select select "6"
select select "2024"
click at [100, 130] on td "1" at bounding box center [99, 132] width 13 height 13
type input "01 Aug 2024"
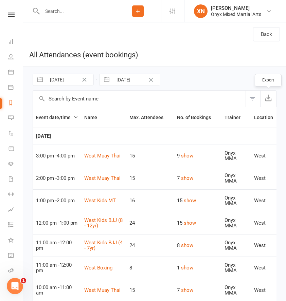
click at [269, 95] on icon "button" at bounding box center [268, 97] width 7 height 7
click at [112, 85] on button "button" at bounding box center [107, 80] width 12 height 12
select select "6"
select select "2024"
select select "7"
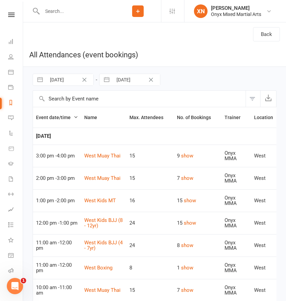
select select "2024"
select select "8"
select select "2024"
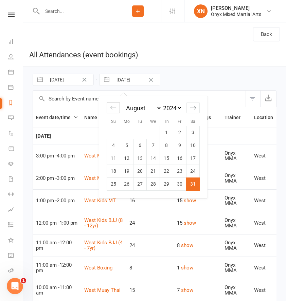
click at [111, 104] on div "Move backward to switch to the previous month." at bounding box center [113, 107] width 13 height 11
select select "5"
select select "2024"
click at [157, 186] on td "31" at bounding box center [153, 184] width 13 height 13
type input "31 Jul 2024"
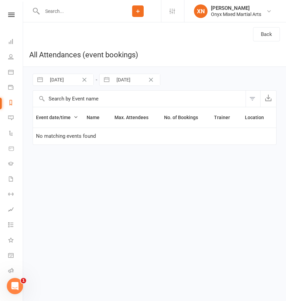
click at [63, 79] on input "01 Aug 2024" at bounding box center [69, 80] width 47 height 12
select select "6"
select select "2024"
select select "7"
select select "2024"
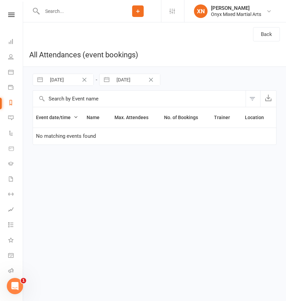
select select "8"
select select "2024"
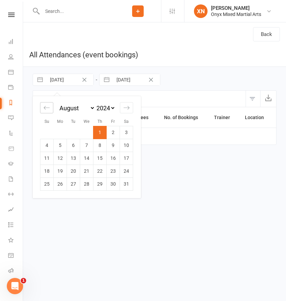
click at [46, 109] on icon "Move backward to switch to the previous month." at bounding box center [47, 108] width 6 height 6
select select "5"
select select "2024"
click at [60, 132] on td "1" at bounding box center [60, 132] width 13 height 13
type input "01 Jul 2024"
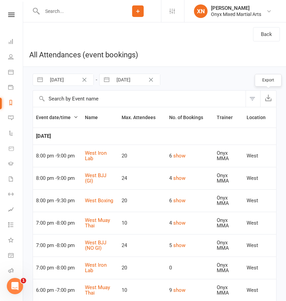
click at [270, 98] on icon "button" at bounding box center [268, 97] width 7 height 7
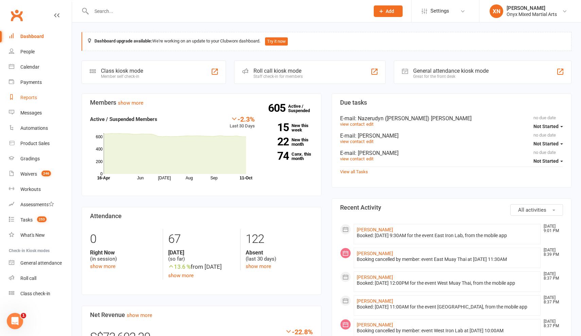
click at [32, 103] on link "Reports" at bounding box center [40, 97] width 63 height 15
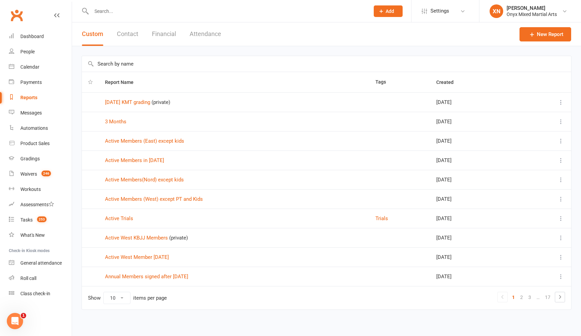
click at [211, 35] on button "Attendance" at bounding box center [206, 33] width 32 height 23
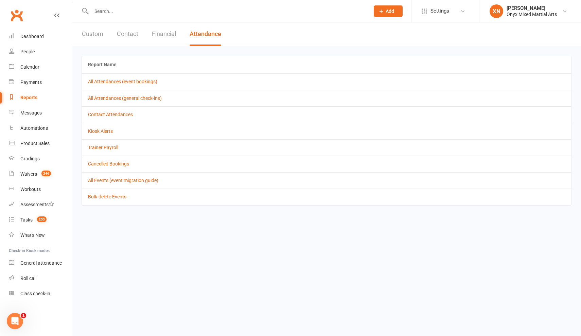
click at [175, 76] on td "All Attendances (event bookings)" at bounding box center [326, 81] width 489 height 16
click at [146, 82] on link "All Attendances (event bookings)" at bounding box center [122, 81] width 69 height 5
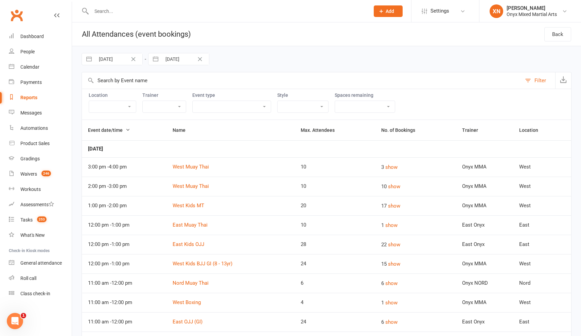
select select "8"
select select "2025"
select select "9"
select select "2025"
select select "10"
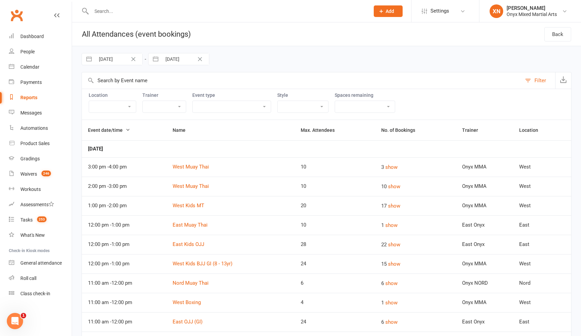
select select "2025"
click at [167, 58] on input "[DATE]" at bounding box center [185, 59] width 47 height 12
click at [137, 93] on div "Location test Test Location East Nord West Trainer Onyx MMA Onyx NORD East Onyx…" at bounding box center [327, 104] width 490 height 31
select select "3013"
click at [171, 59] on input "[DATE]" at bounding box center [185, 59] width 47 height 12
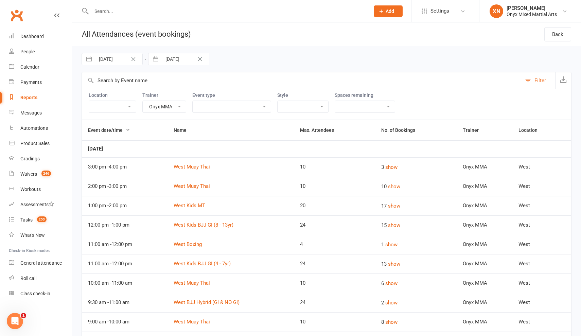
select select "8"
select select "2025"
select select "9"
select select "2025"
select select "10"
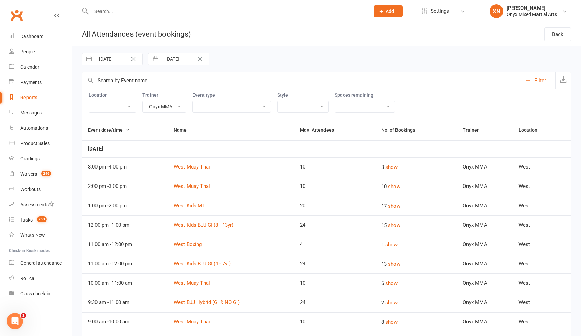
select select "2025"
click at [165, 88] on icon "Move backward to switch to the previous month." at bounding box center [162, 87] width 6 height 6
select select "7"
select select "2025"
click at [165, 88] on icon "Move backward to switch to the previous month." at bounding box center [162, 87] width 6 height 6
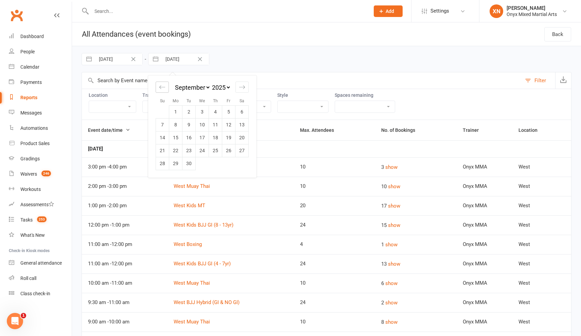
click at [165, 88] on icon "Move backward to switch to the previous month." at bounding box center [162, 87] width 6 height 6
select select "5"
select select "2025"
select select "6"
select select "2025"
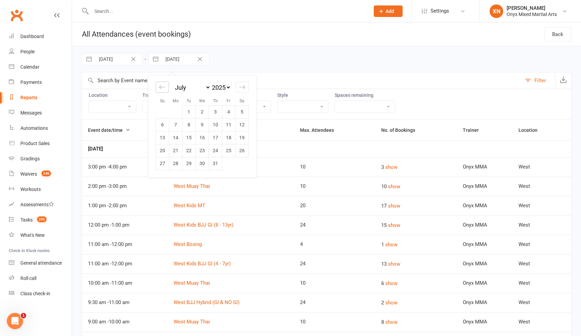
click at [165, 88] on icon "Move backward to switch to the previous month." at bounding box center [162, 87] width 6 height 6
select select "3"
select select "2025"
select select "4"
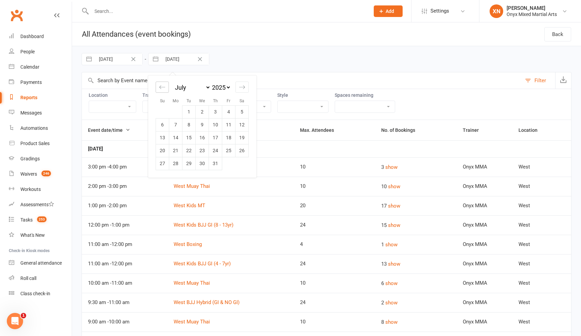
select select "2025"
click at [165, 88] on icon "Move backward to switch to the previous month." at bounding box center [162, 87] width 6 height 6
select select "2"
select select "2025"
click at [165, 88] on icon "Move backward to switch to the previous month." at bounding box center [162, 87] width 6 height 6
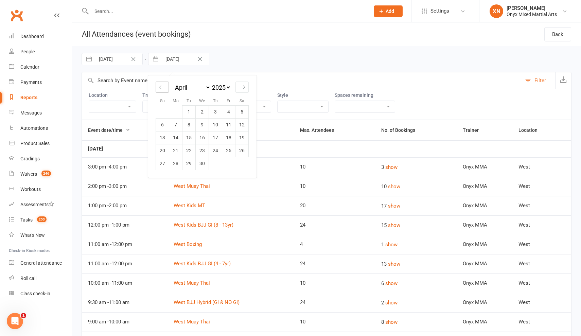
select select "1"
select select "2025"
click at [158, 87] on div "Move backward to switch to the previous month." at bounding box center [162, 87] width 13 height 11
select select "2025"
click at [158, 87] on div "Move backward to switch to the previous month." at bounding box center [162, 87] width 13 height 11
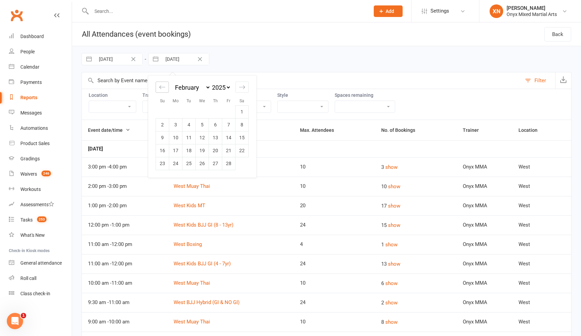
select select "11"
select select "2024"
click at [158, 87] on div "Move backward to switch to the previous month." at bounding box center [162, 87] width 13 height 11
select select "10"
select select "2024"
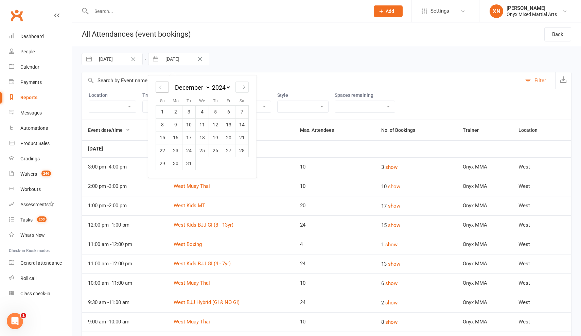
click at [158, 87] on div "Move backward to switch to the previous month." at bounding box center [162, 87] width 13 height 11
select select "9"
select select "2024"
click at [158, 87] on div "Move backward to switch to the previous month." at bounding box center [162, 87] width 13 height 11
select select "8"
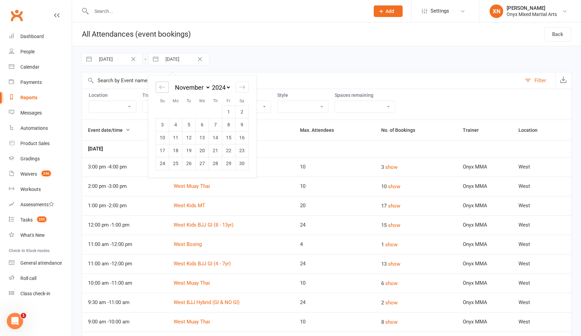
select select "2024"
